Goal: Obtain resource: Obtain resource

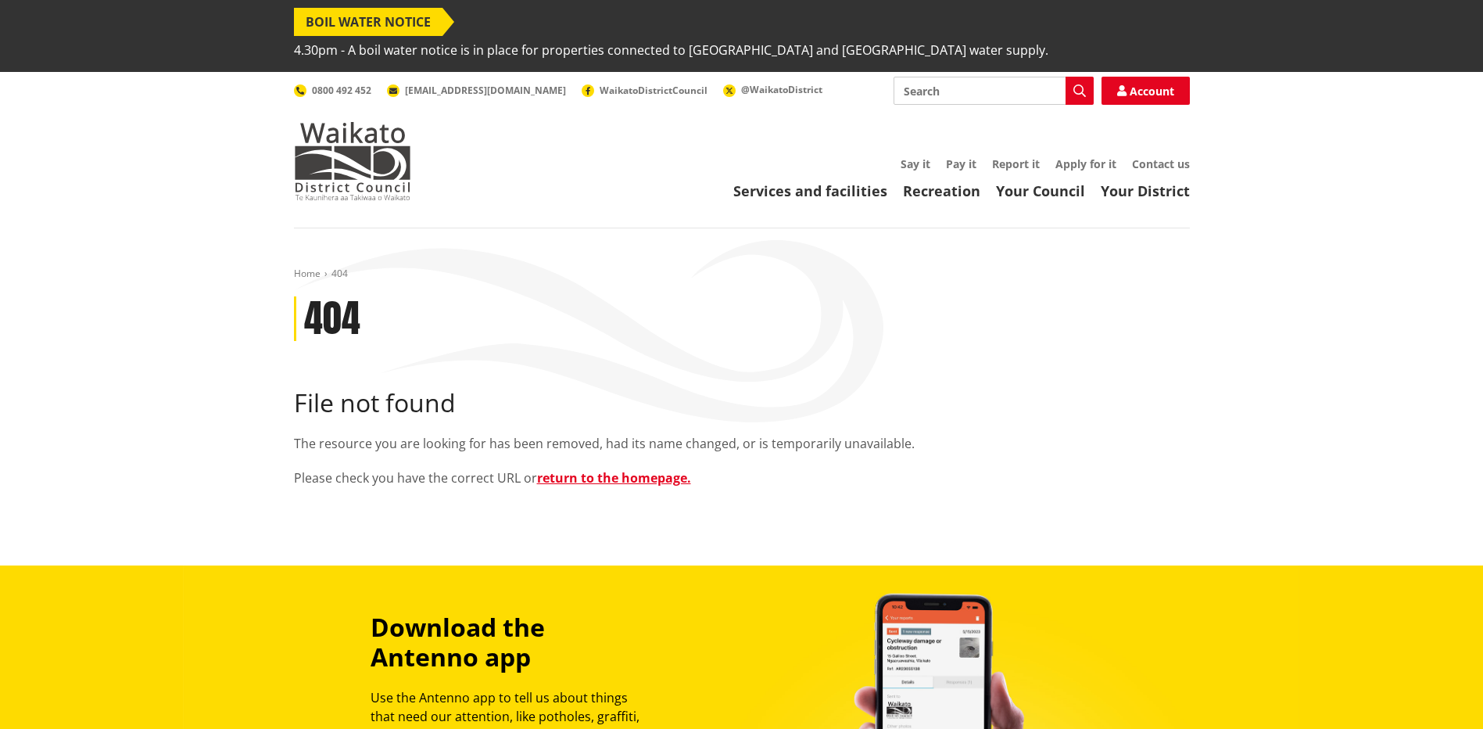
click at [929, 77] on input "Search" at bounding box center [994, 91] width 200 height 28
type input "ass"
click at [1046, 181] on link "Your Council" at bounding box center [1040, 190] width 89 height 19
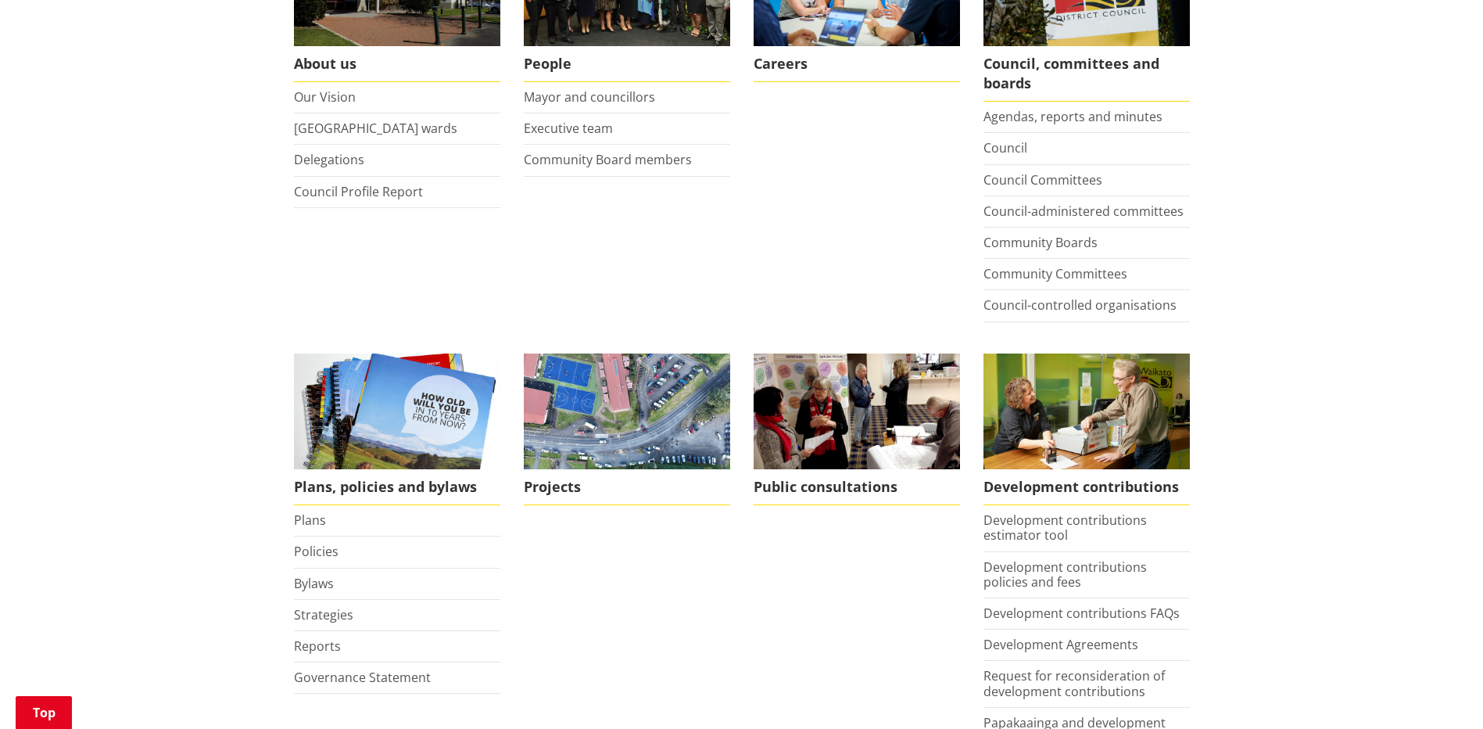
scroll to position [547, 0]
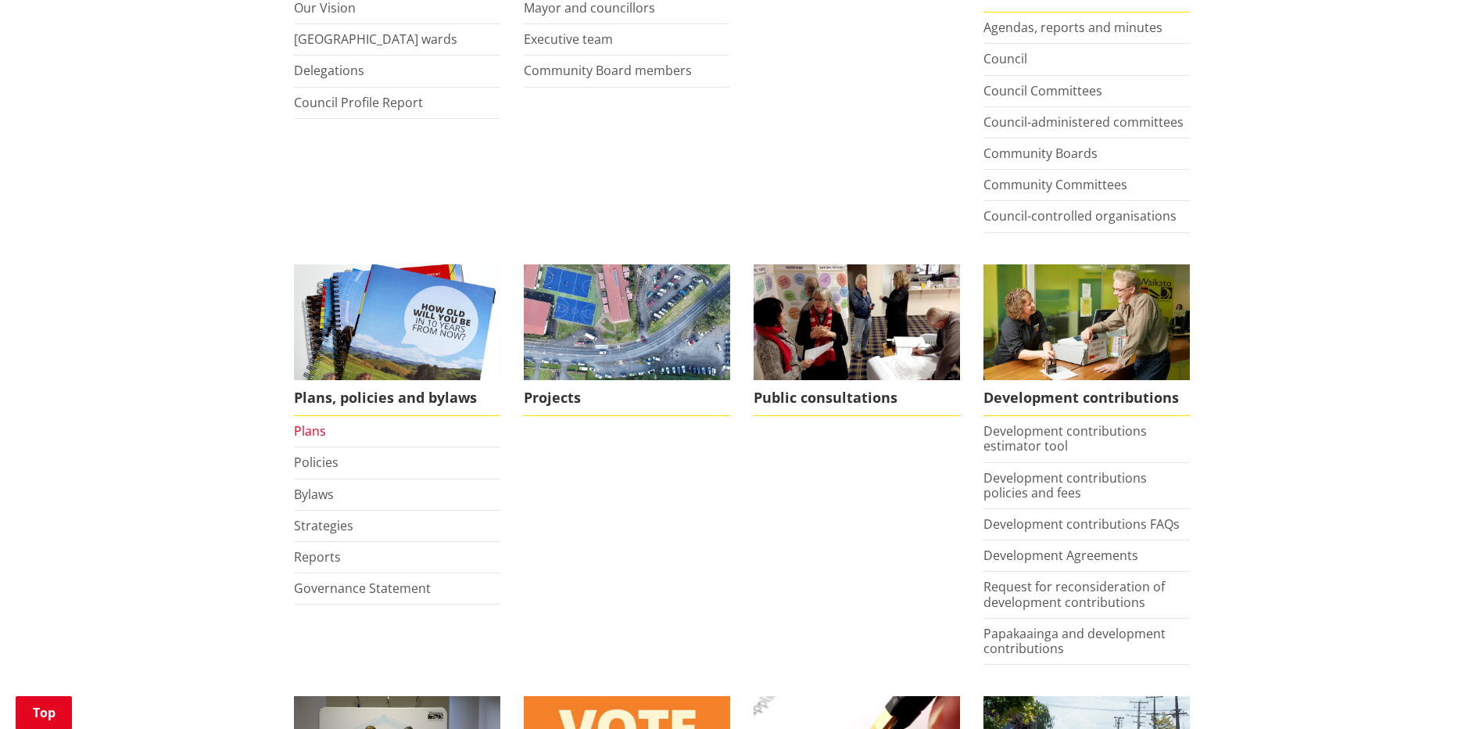
click at [316, 422] on link "Plans" at bounding box center [310, 430] width 32 height 17
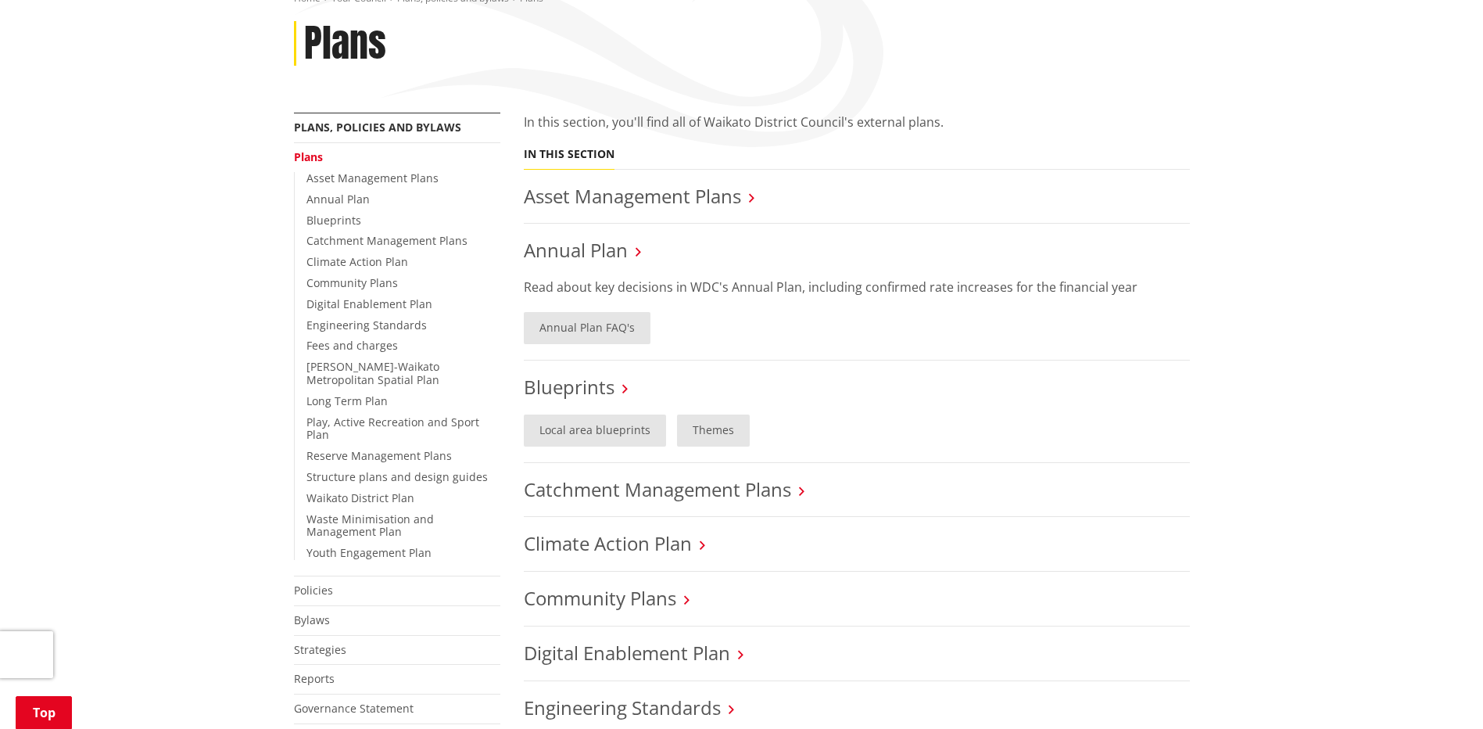
scroll to position [313, 0]
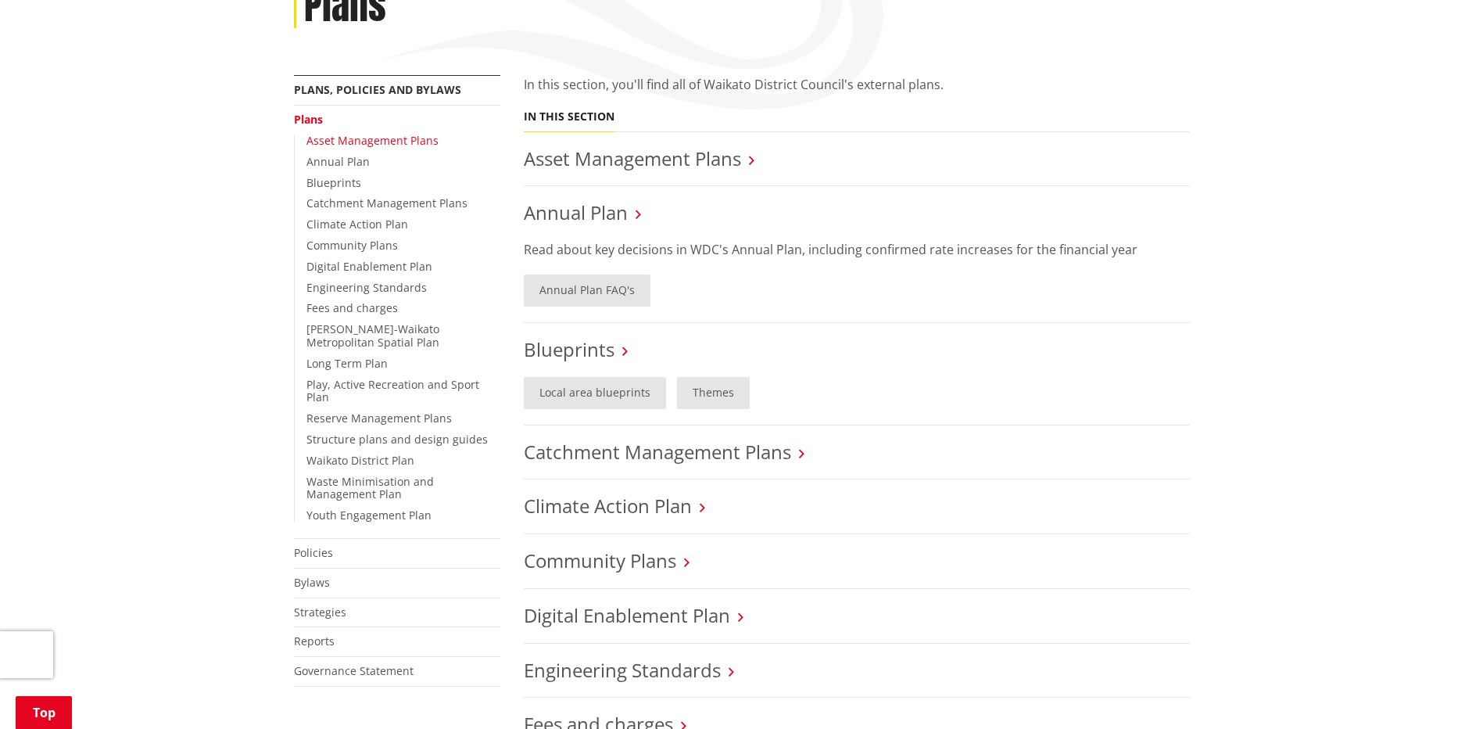
click at [359, 133] on link "Asset Management Plans" at bounding box center [372, 140] width 132 height 15
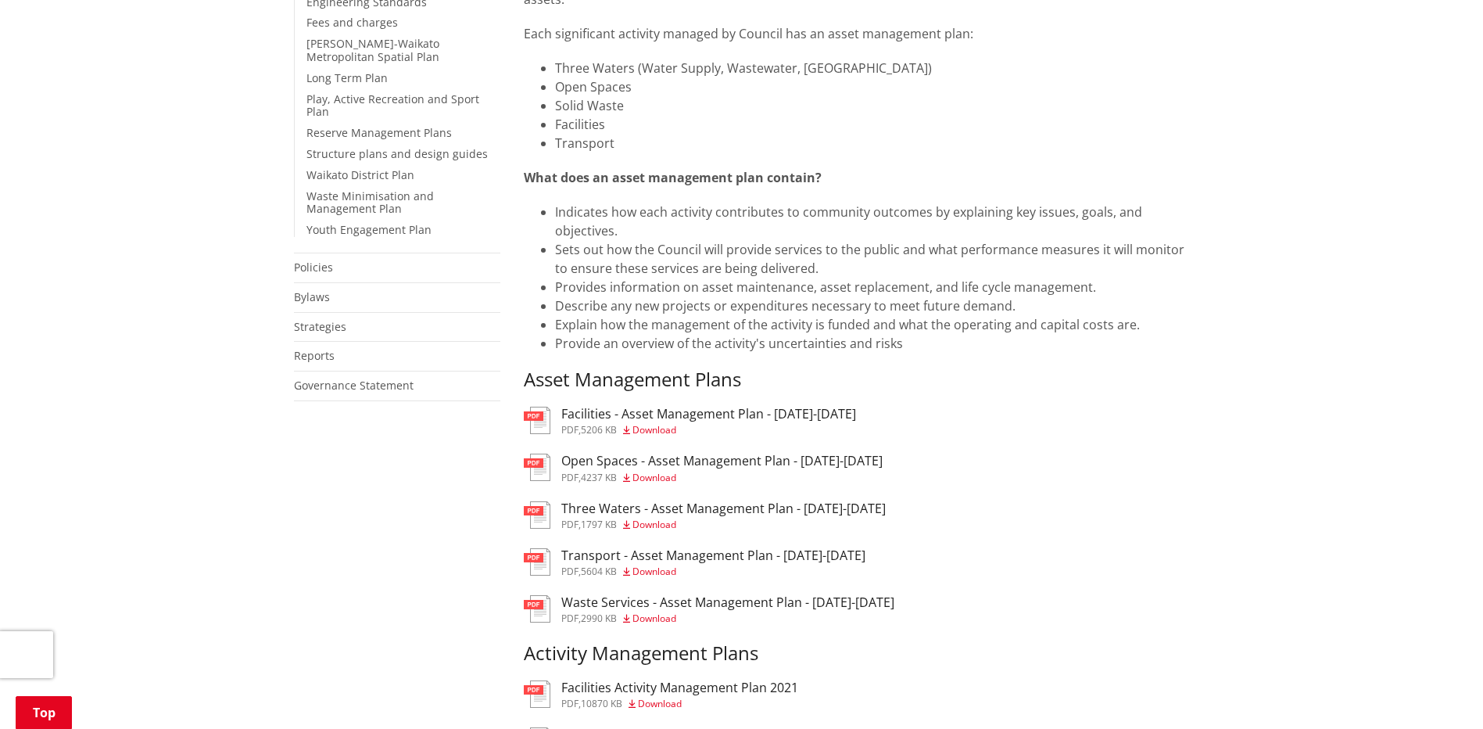
scroll to position [625, 0]
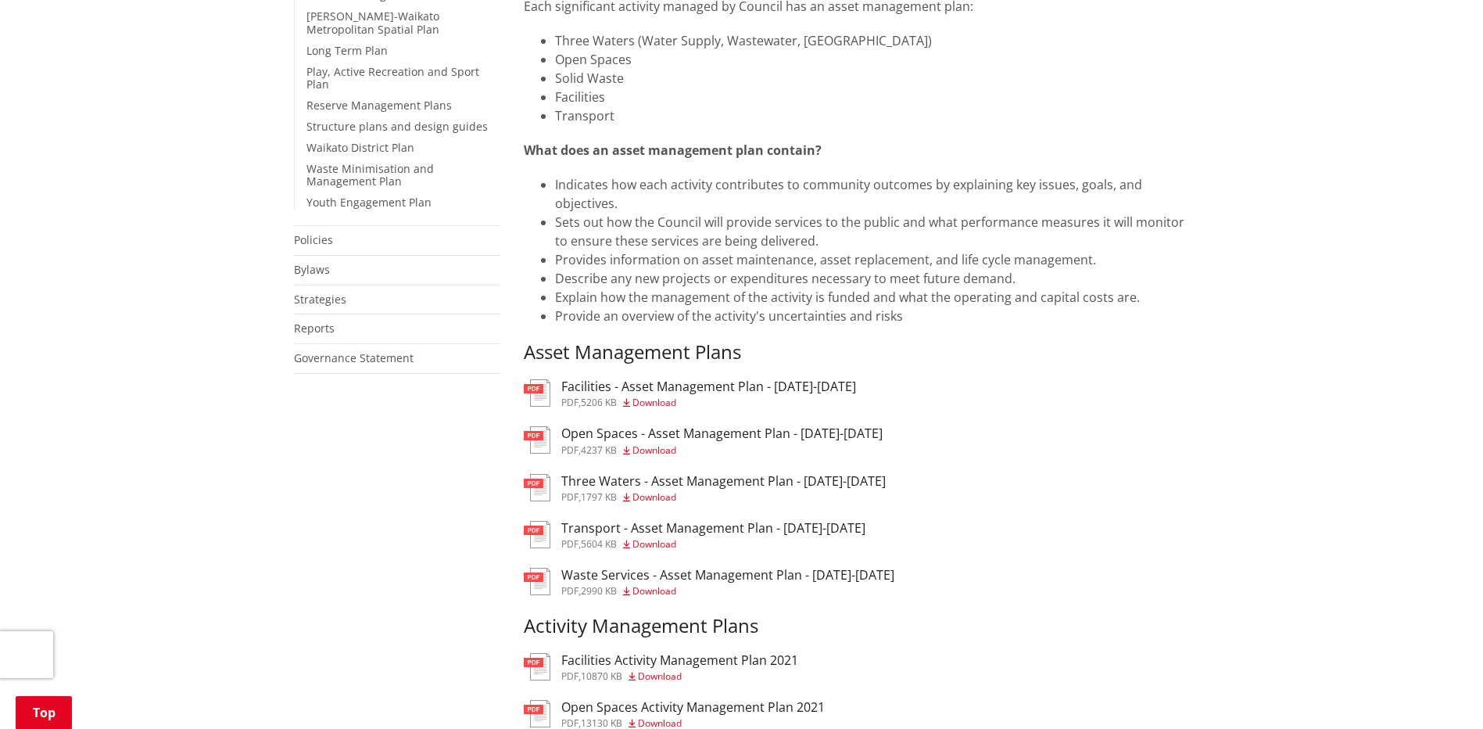
click at [703, 379] on h3 "Facilities - Asset Management Plan - 2025-2034" at bounding box center [708, 386] width 295 height 15
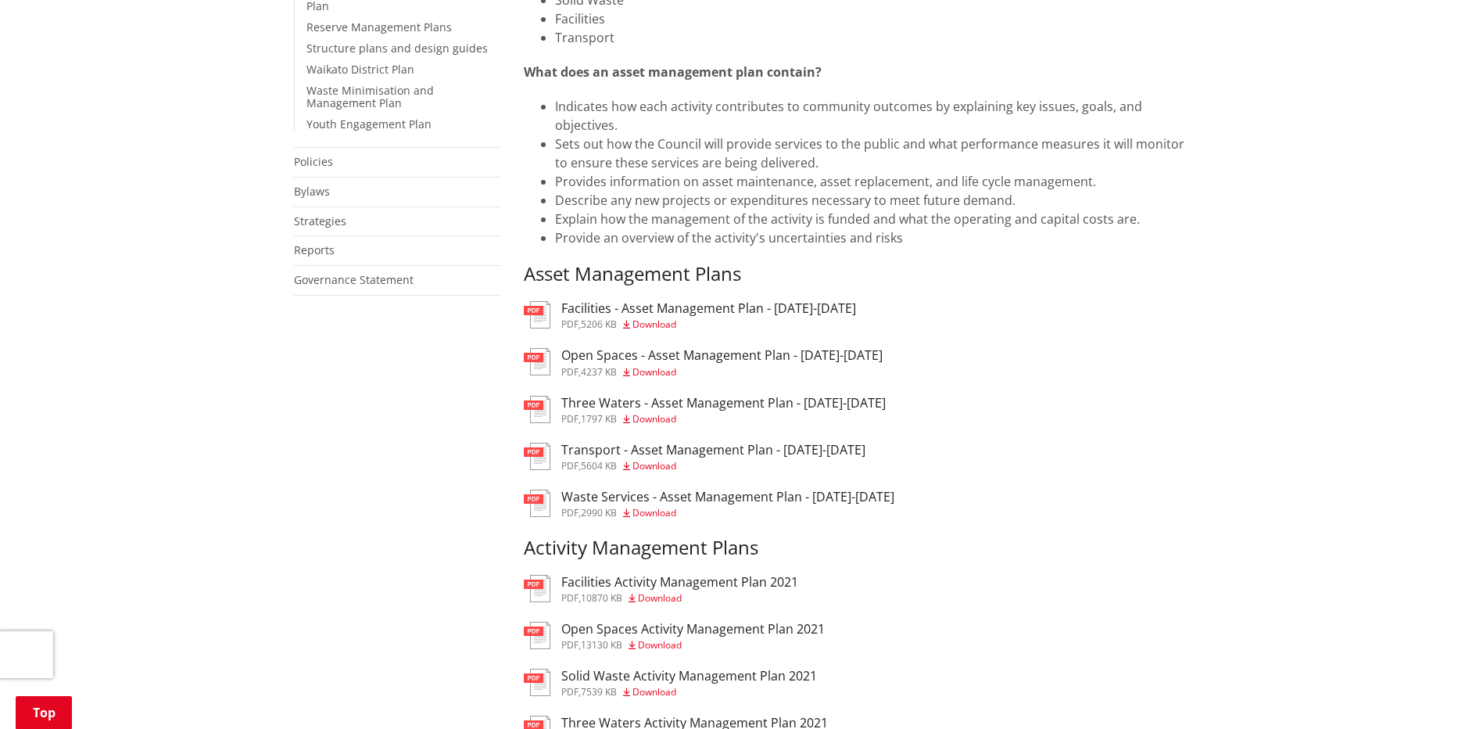
click at [649, 301] on h3 "Facilities - Asset Management Plan - [DATE]-[DATE]" at bounding box center [708, 308] width 295 height 15
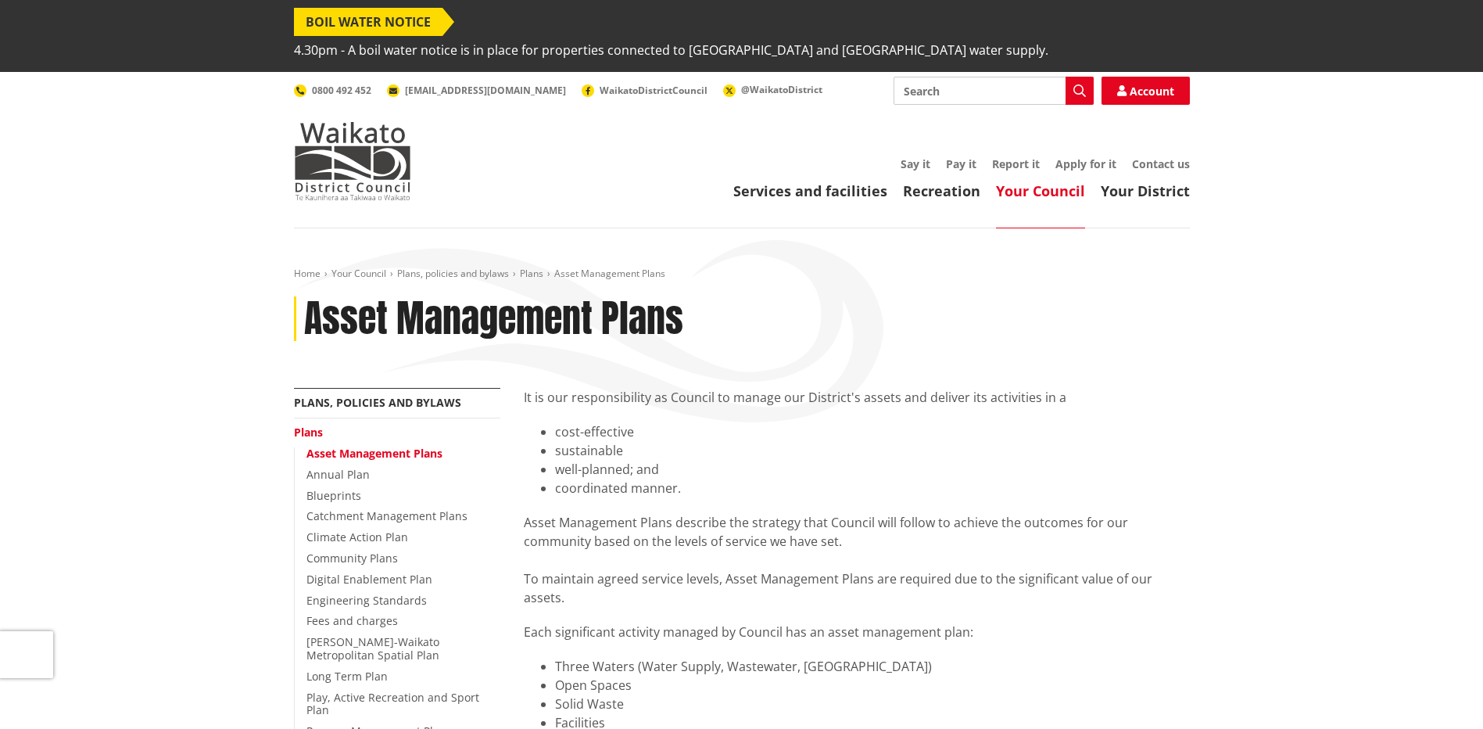
scroll to position [704, 0]
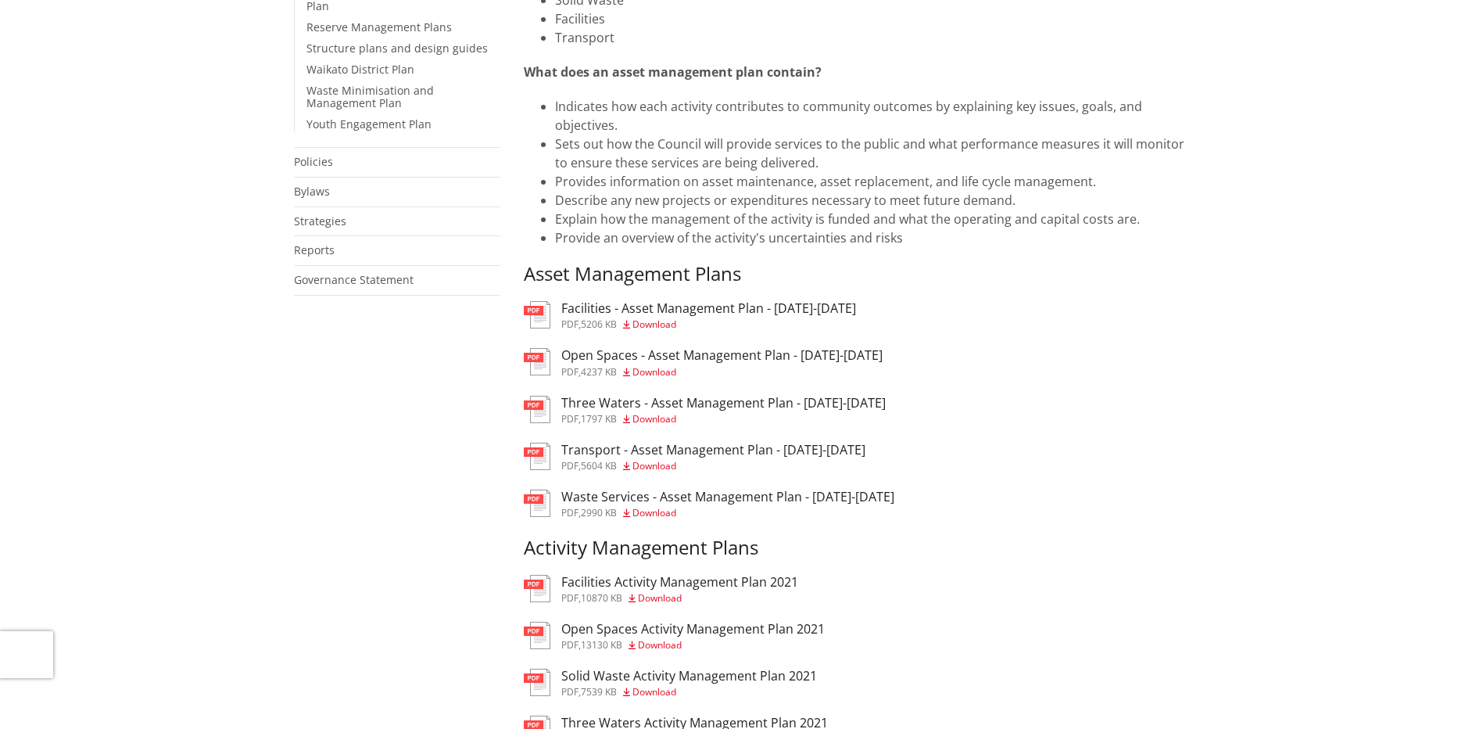
click at [626, 264] on div "It is our responsibility as Council to manage our District's assets and deliver…" at bounding box center [856, 333] width 689 height 1299
click at [585, 301] on h3 "Facilities - Asset Management Plan - [DATE]-[DATE]" at bounding box center [708, 308] width 295 height 15
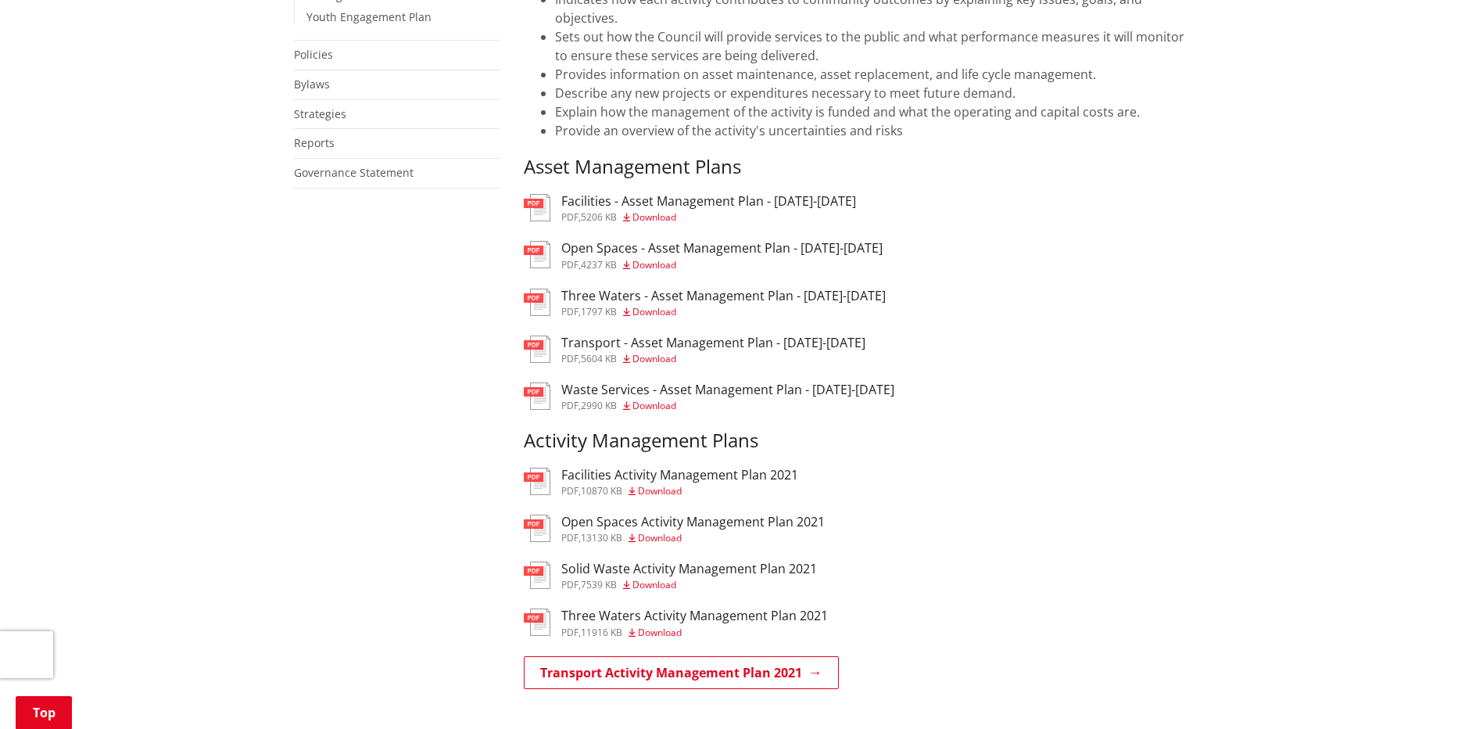
scroll to position [860, 0]
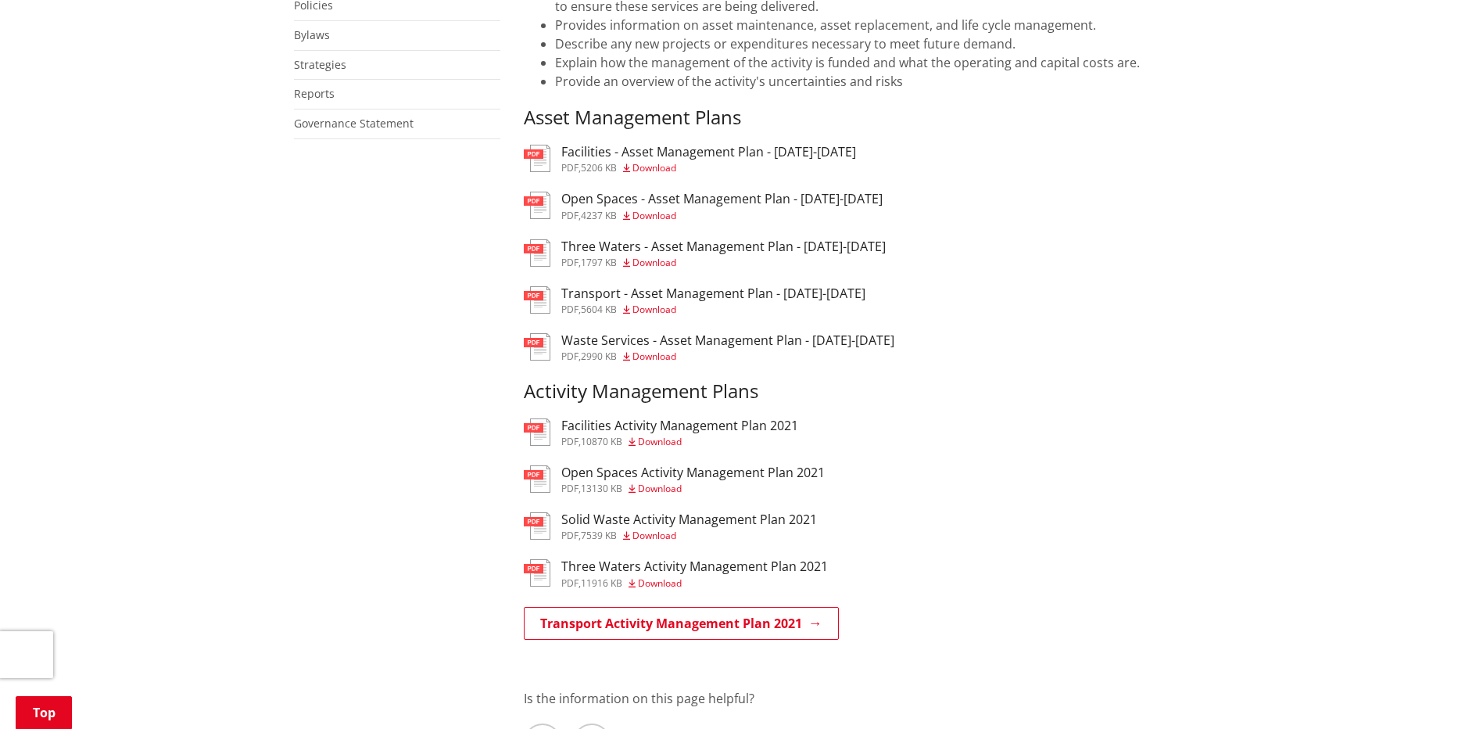
click at [603, 418] on h3 "Facilities Activity Management Plan 2021" at bounding box center [679, 425] width 237 height 15
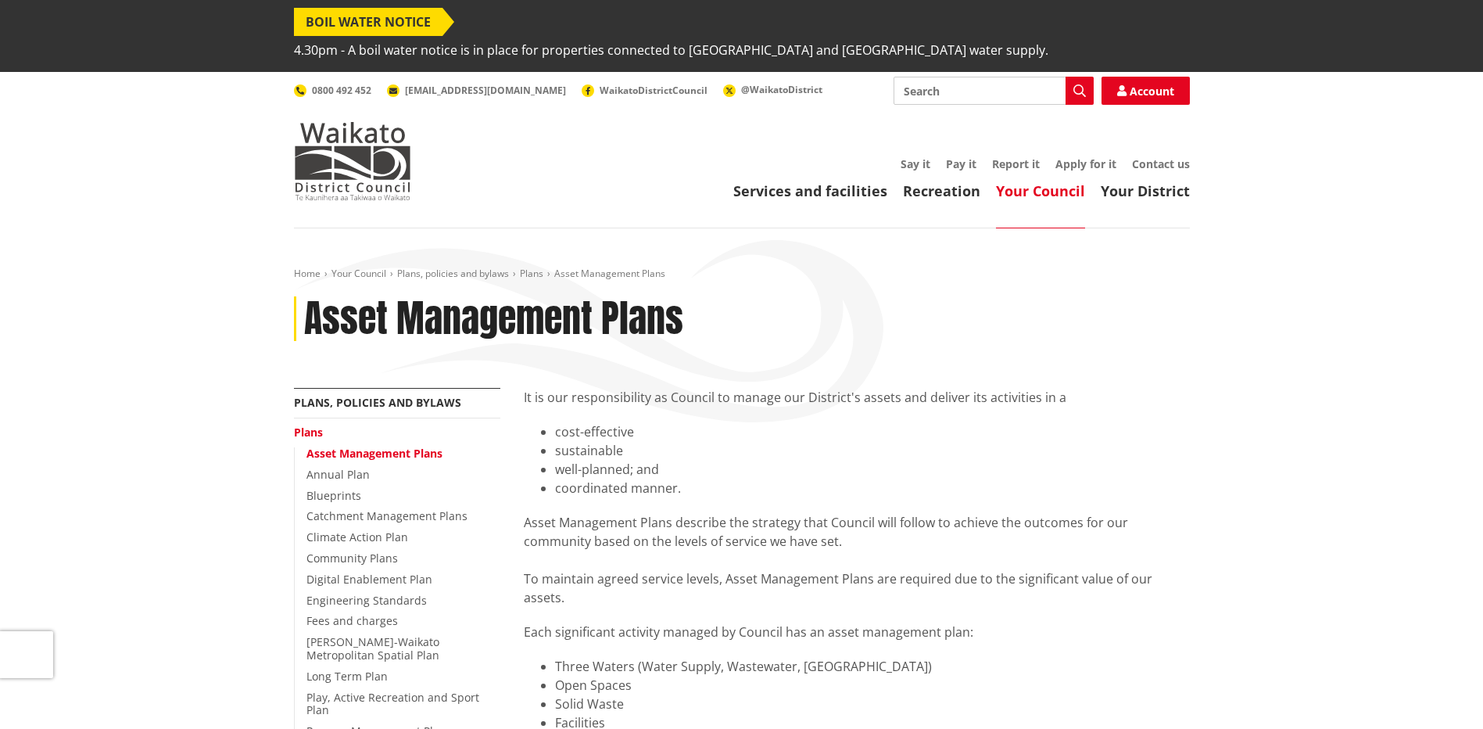
scroll to position [704, 0]
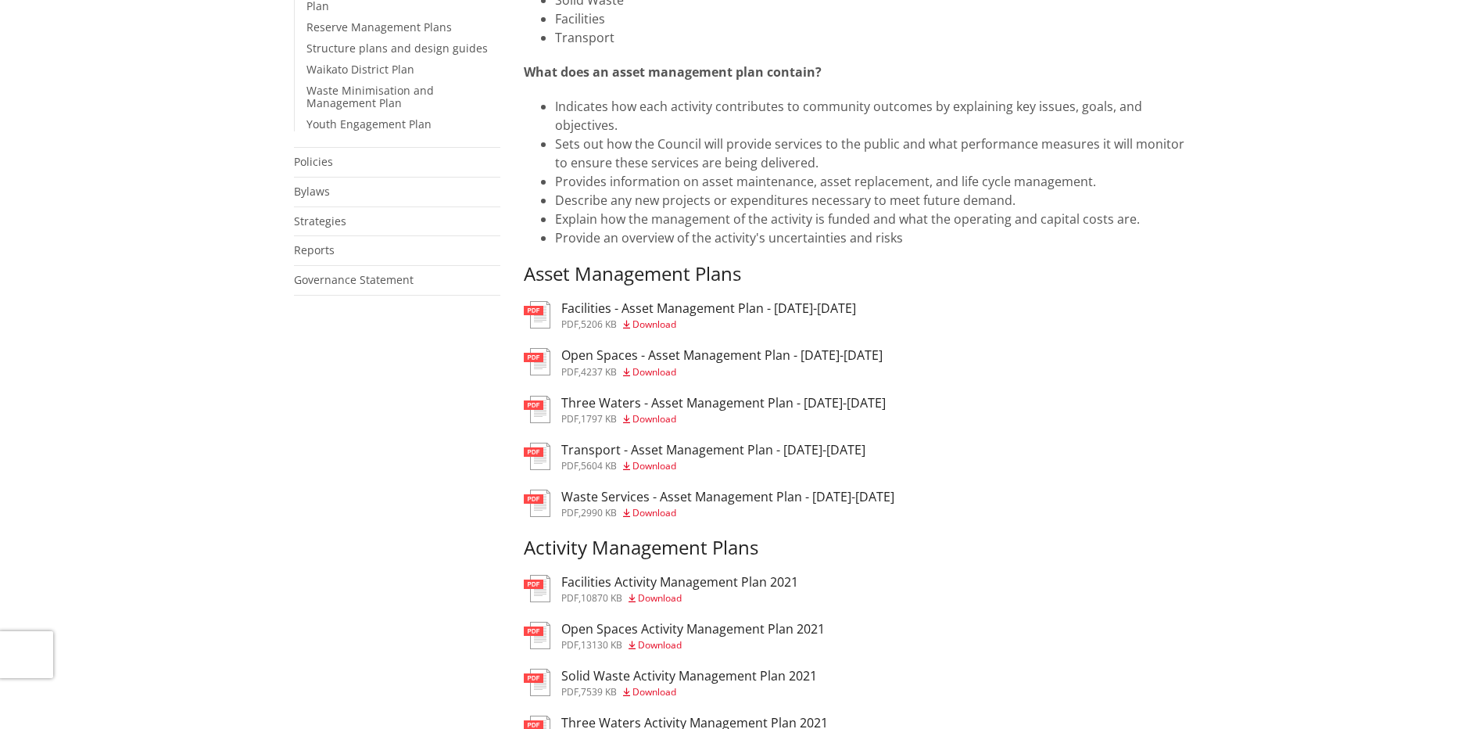
click at [617, 442] on h3 "Transport - Asset Management Plan - [DATE]-[DATE]" at bounding box center [713, 449] width 304 height 15
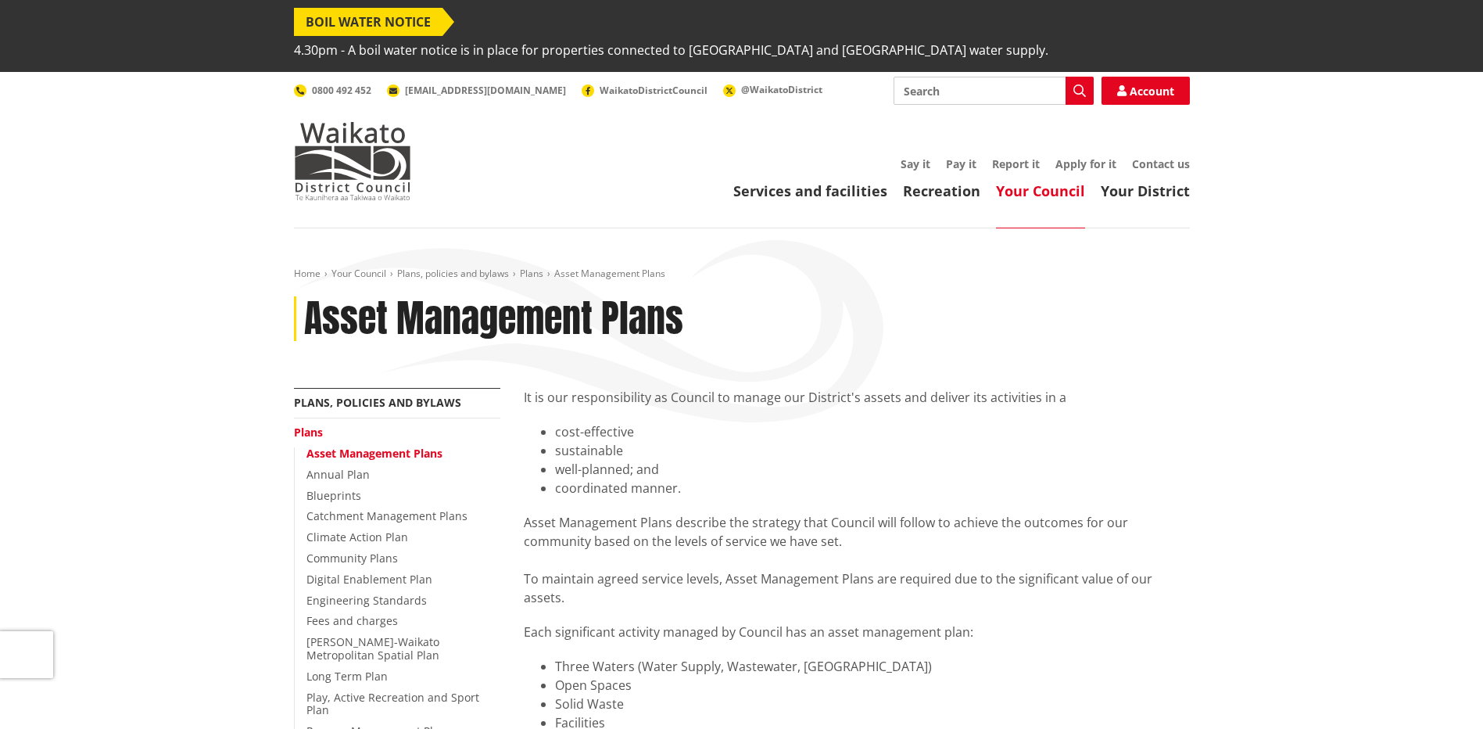
scroll to position [704, 0]
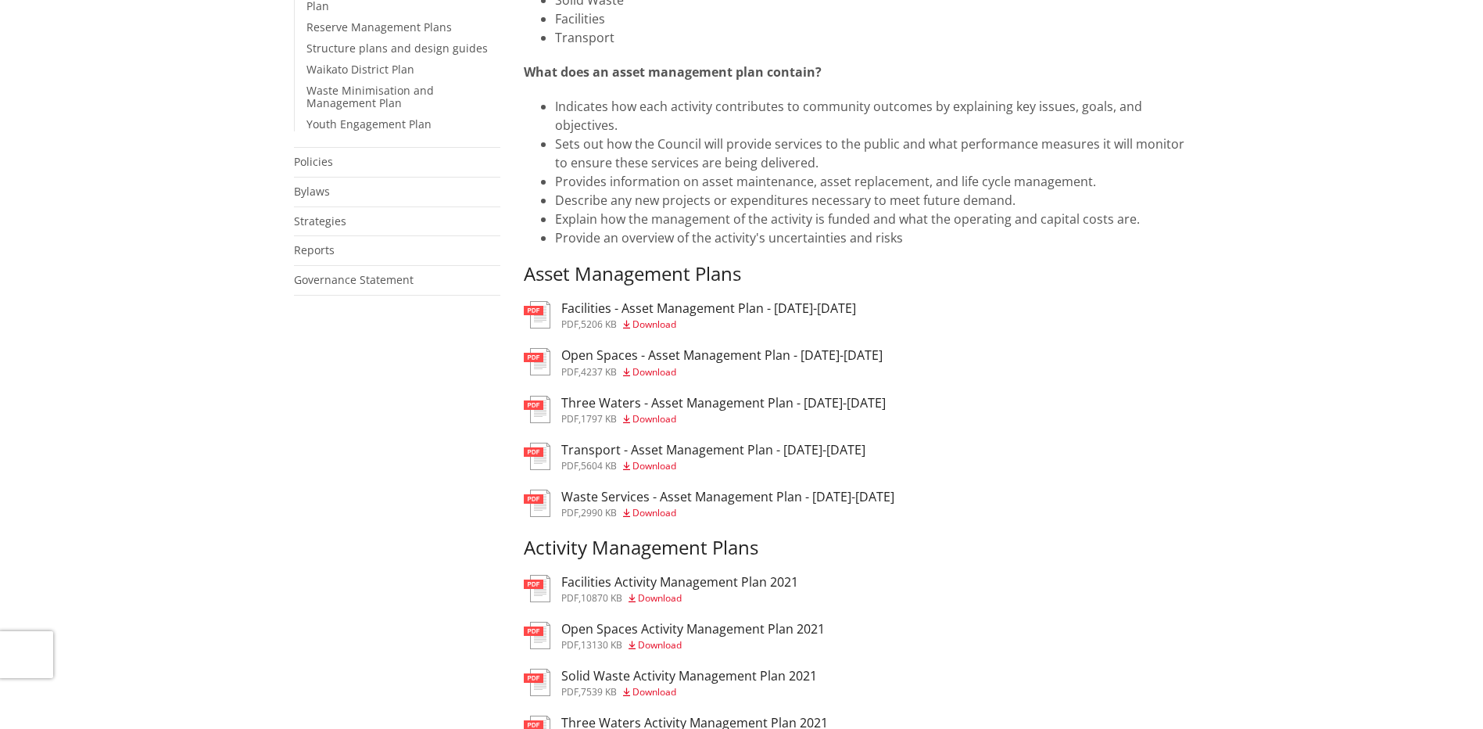
click at [675, 412] on span "Download" at bounding box center [654, 418] width 44 height 13
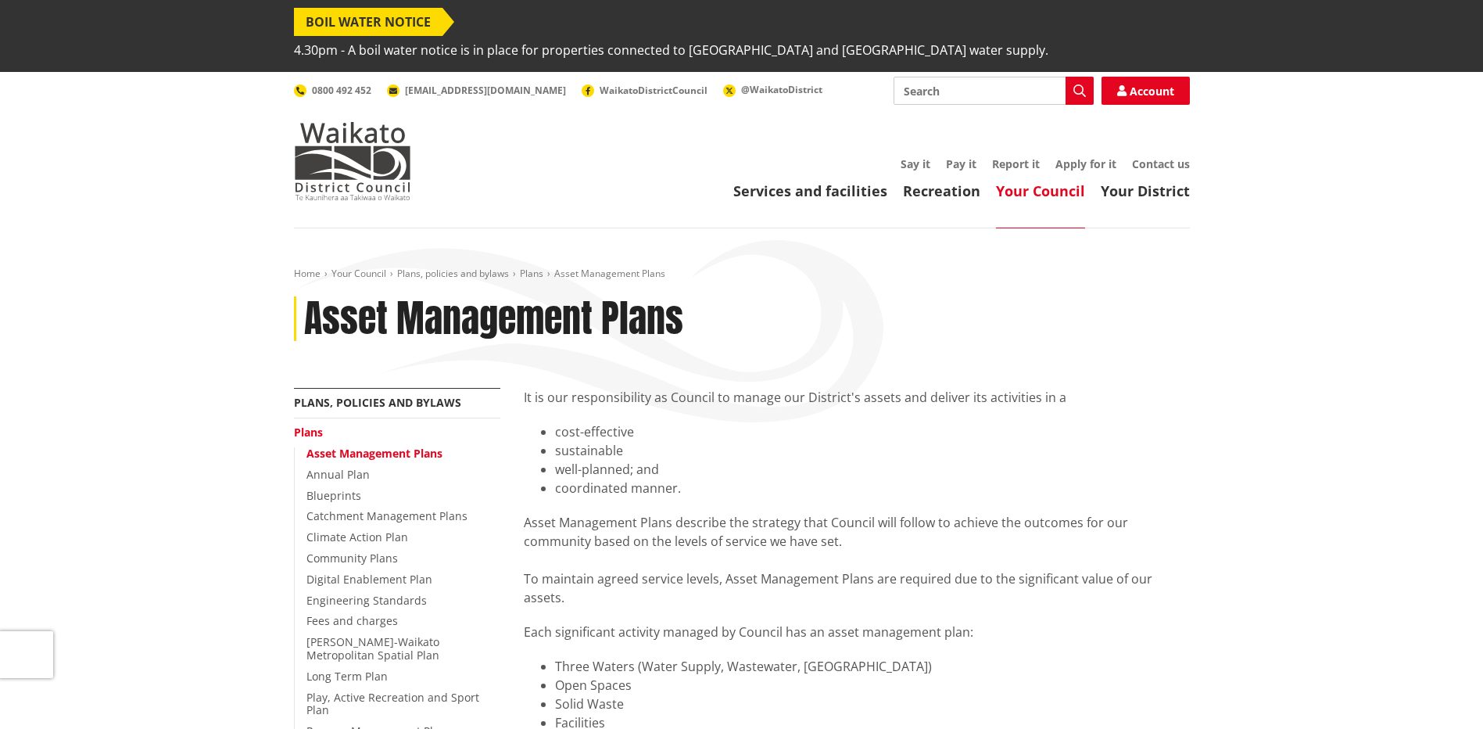
scroll to position [704, 0]
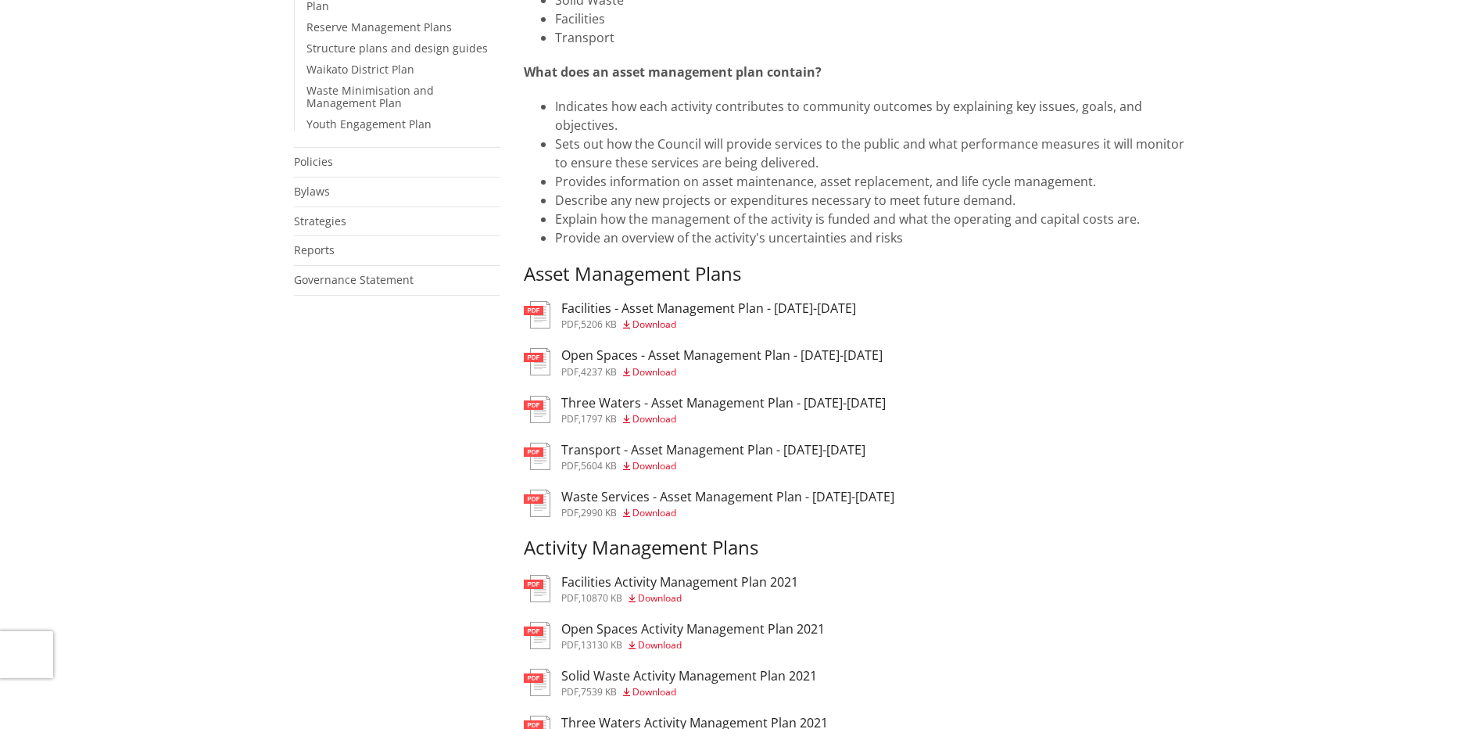
click at [631, 396] on h3 "Three Waters - Asset Management Plan - [DATE]-[DATE]" at bounding box center [723, 403] width 324 height 15
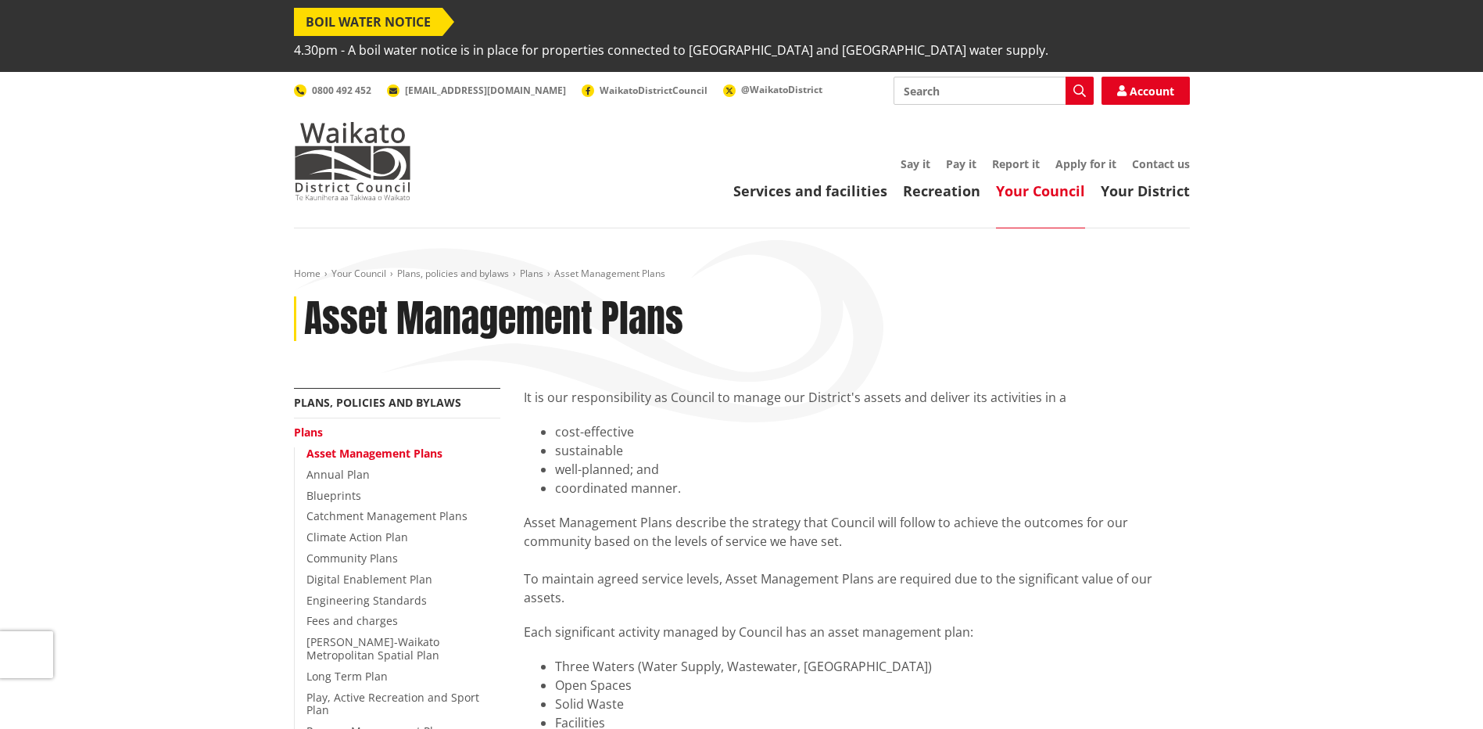
scroll to position [704, 0]
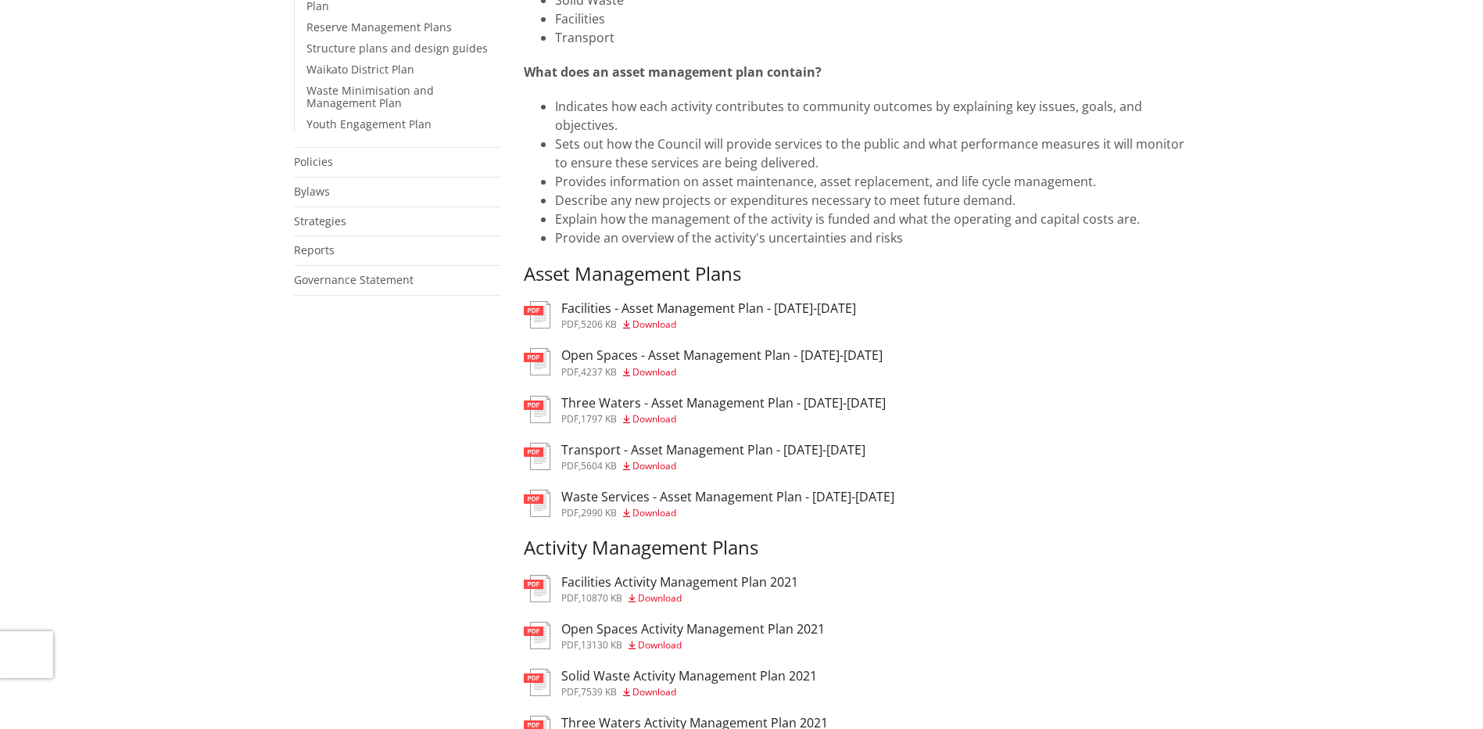
click at [630, 301] on h3 "Facilities - Asset Management Plan - [DATE]-[DATE]" at bounding box center [708, 308] width 295 height 15
